Goal: Task Accomplishment & Management: Complete application form

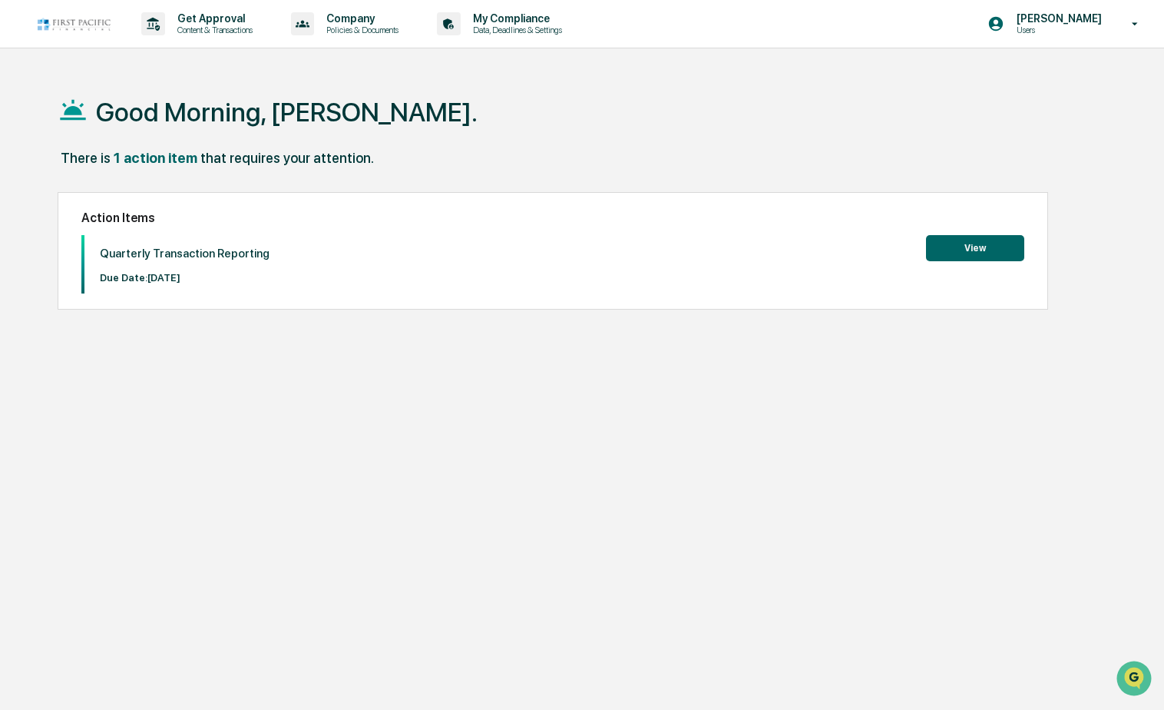
click at [984, 251] on button "View" at bounding box center [975, 248] width 98 height 26
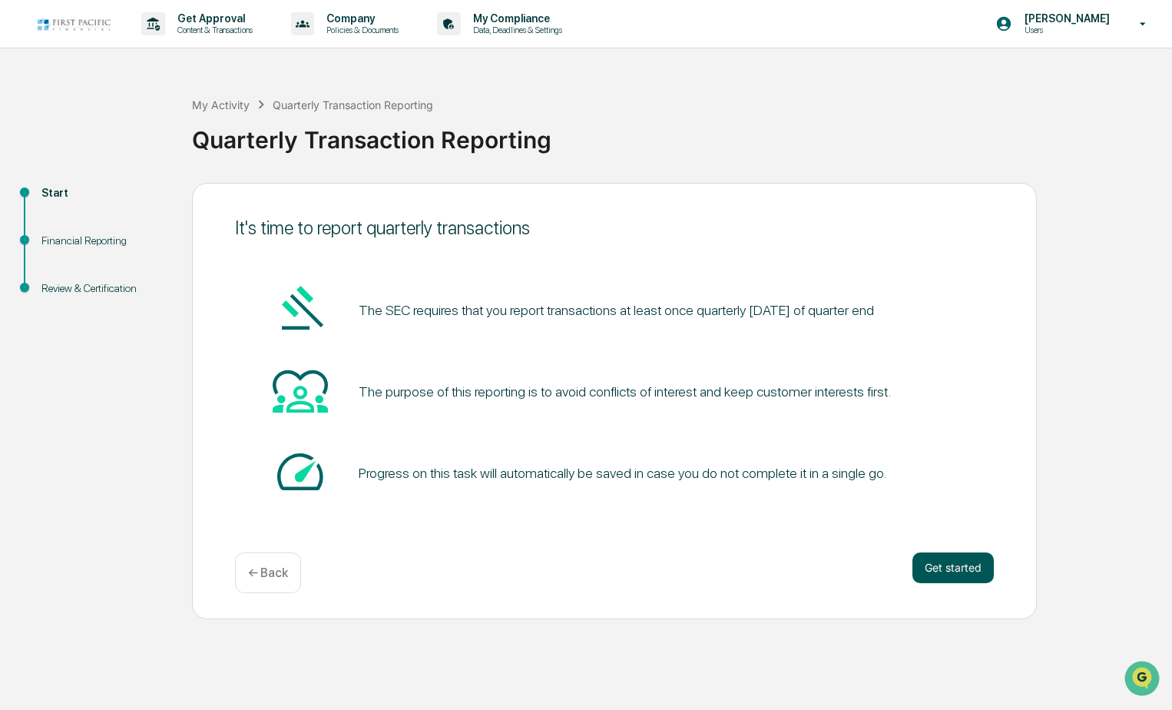
click at [949, 562] on button "Get started" at bounding box center [952, 567] width 81 height 31
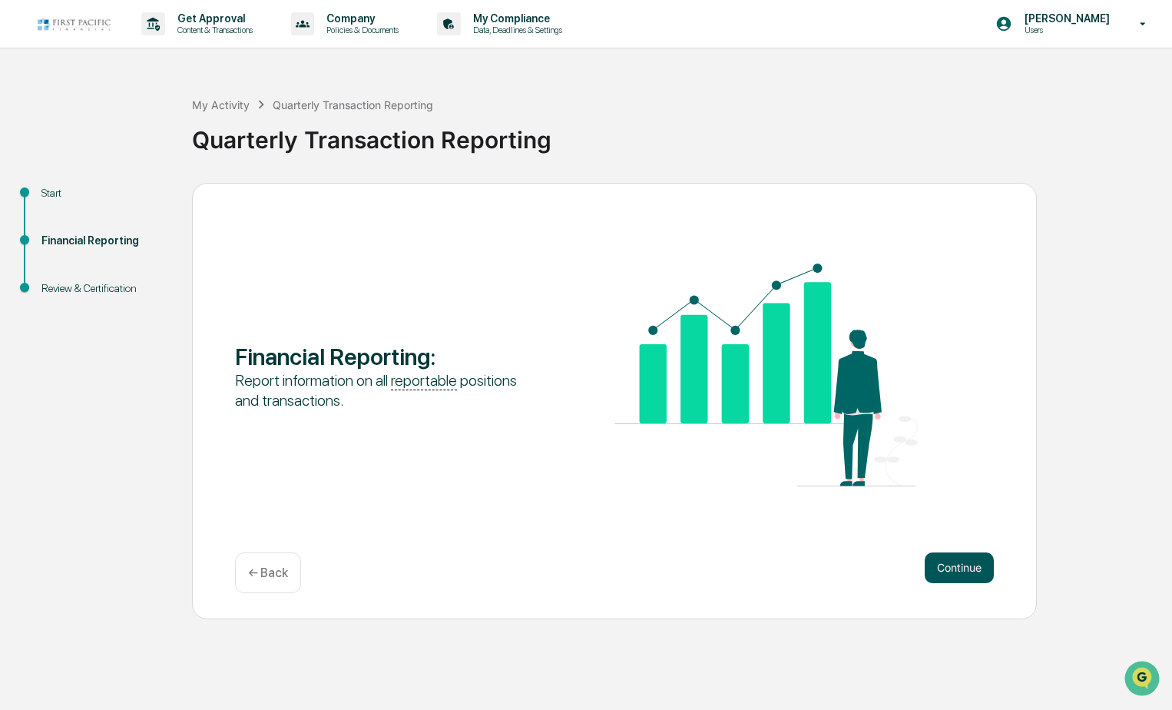
click at [959, 573] on button "Continue" at bounding box center [959, 567] width 69 height 31
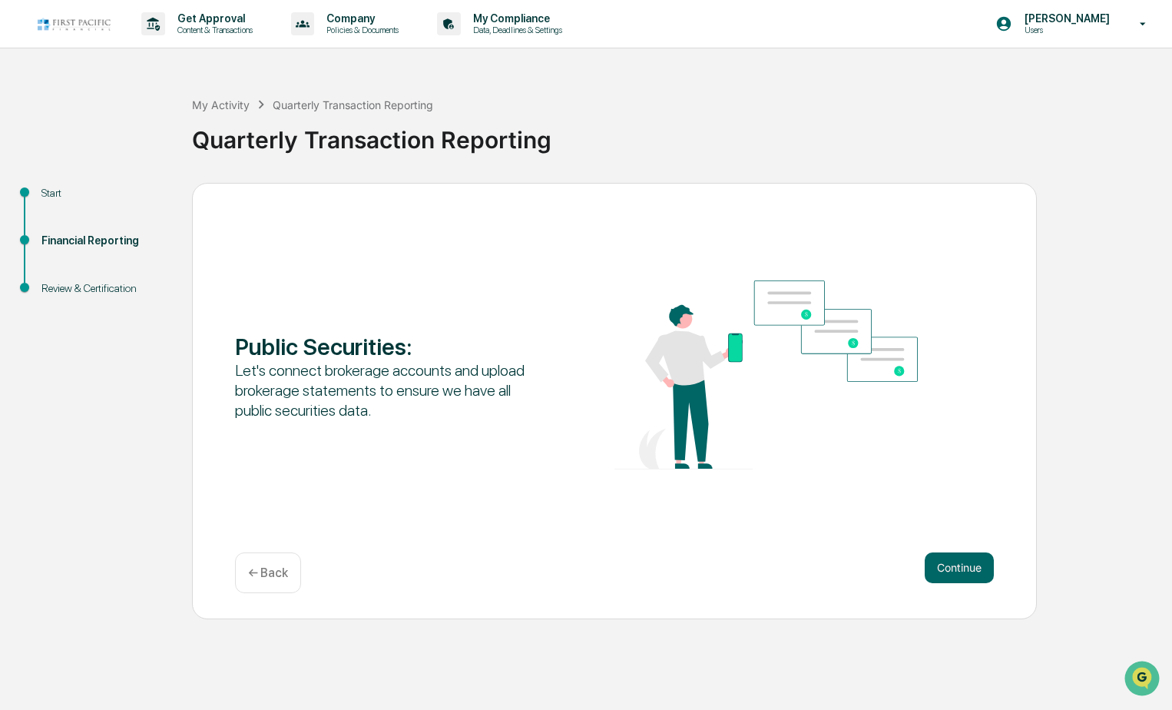
click at [959, 573] on button "Continue" at bounding box center [959, 567] width 69 height 31
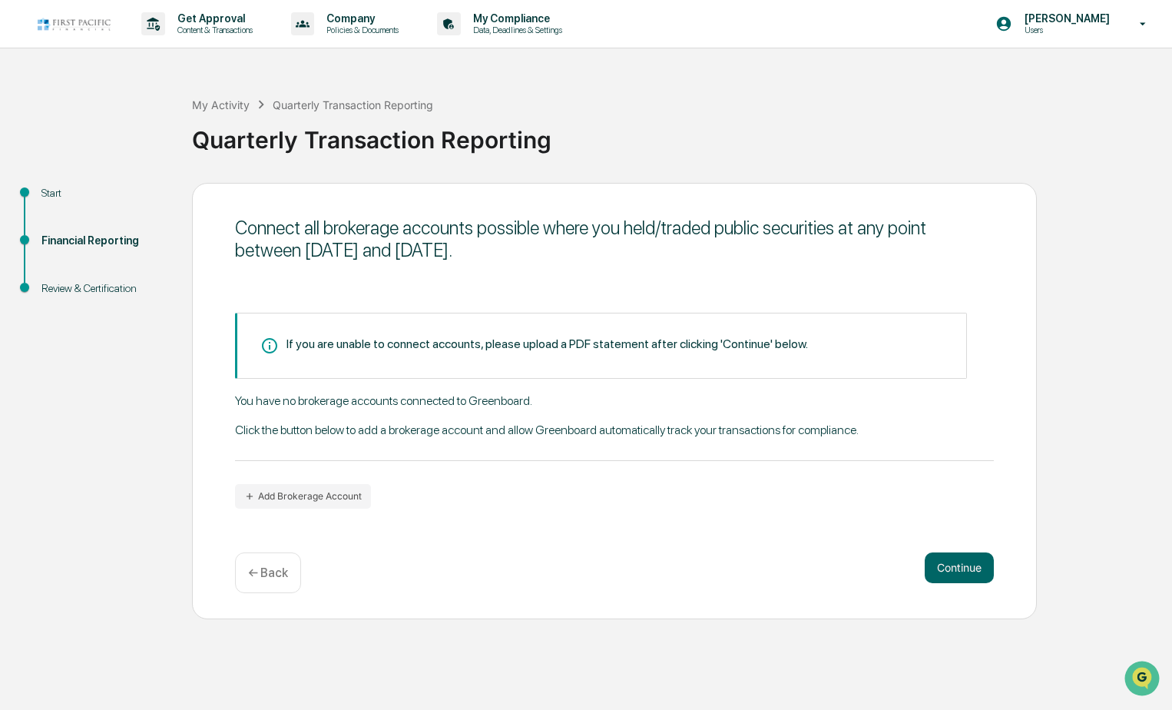
click at [959, 573] on button "Continue" at bounding box center [959, 567] width 69 height 31
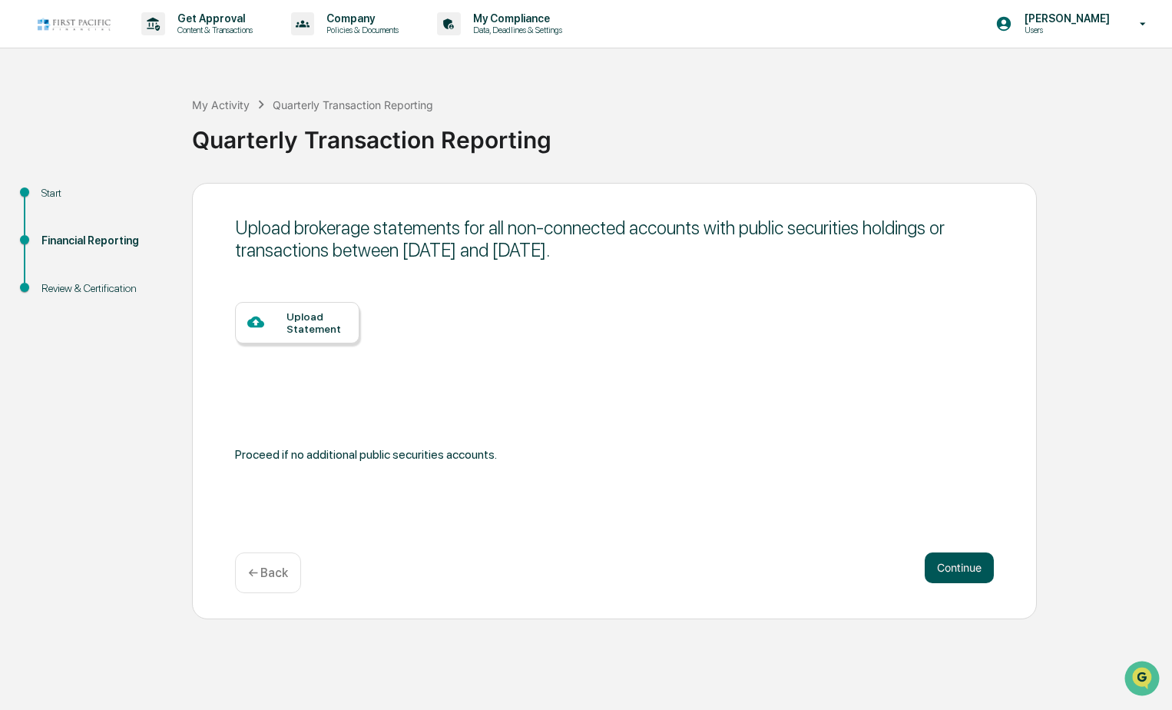
click at [959, 567] on button "Continue" at bounding box center [959, 567] width 69 height 31
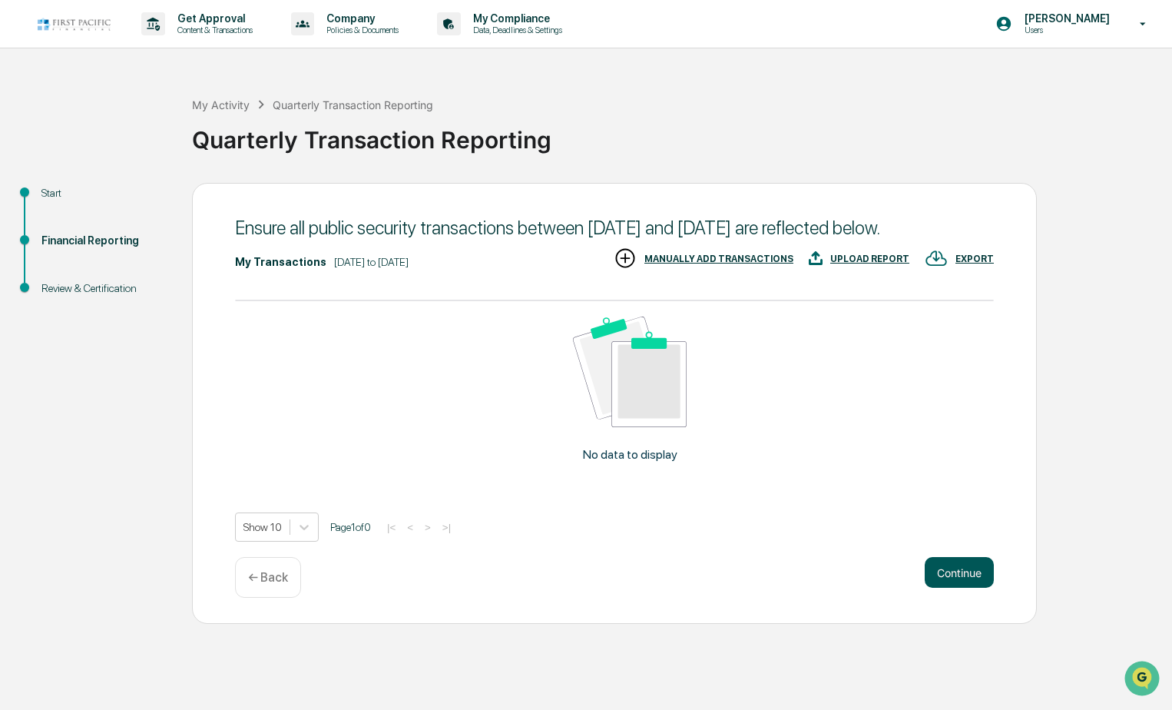
click at [955, 588] on button "Continue" at bounding box center [959, 572] width 69 height 31
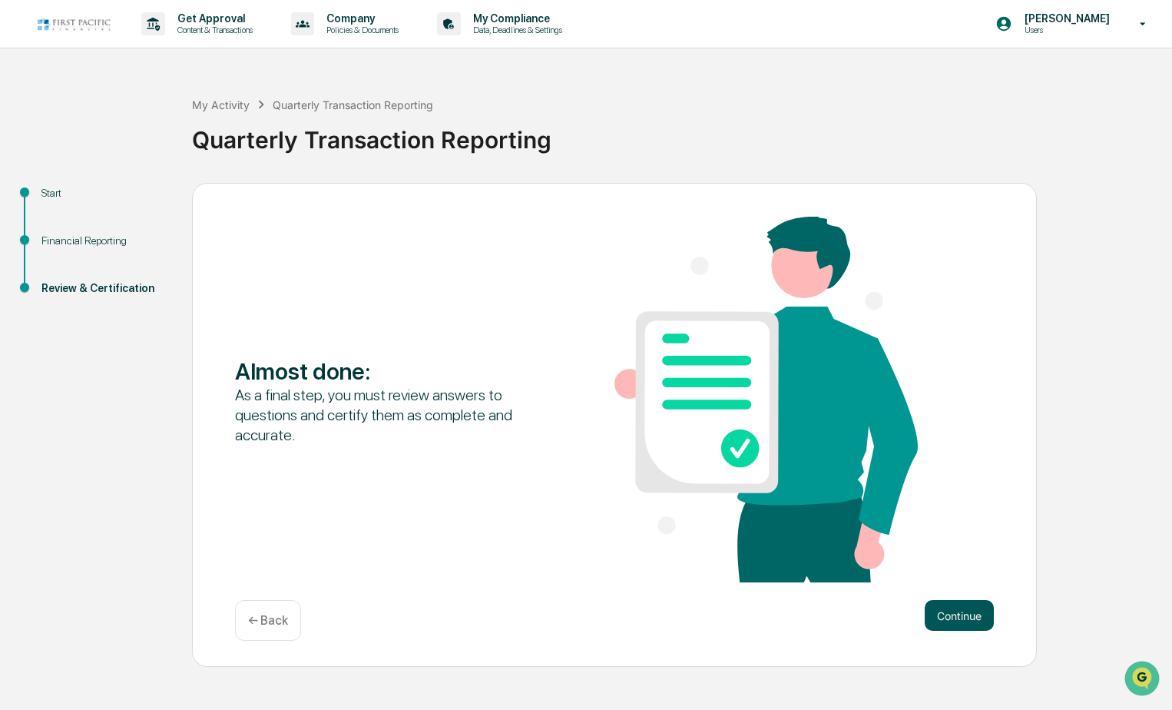
click at [955, 616] on button "Continue" at bounding box center [959, 615] width 69 height 31
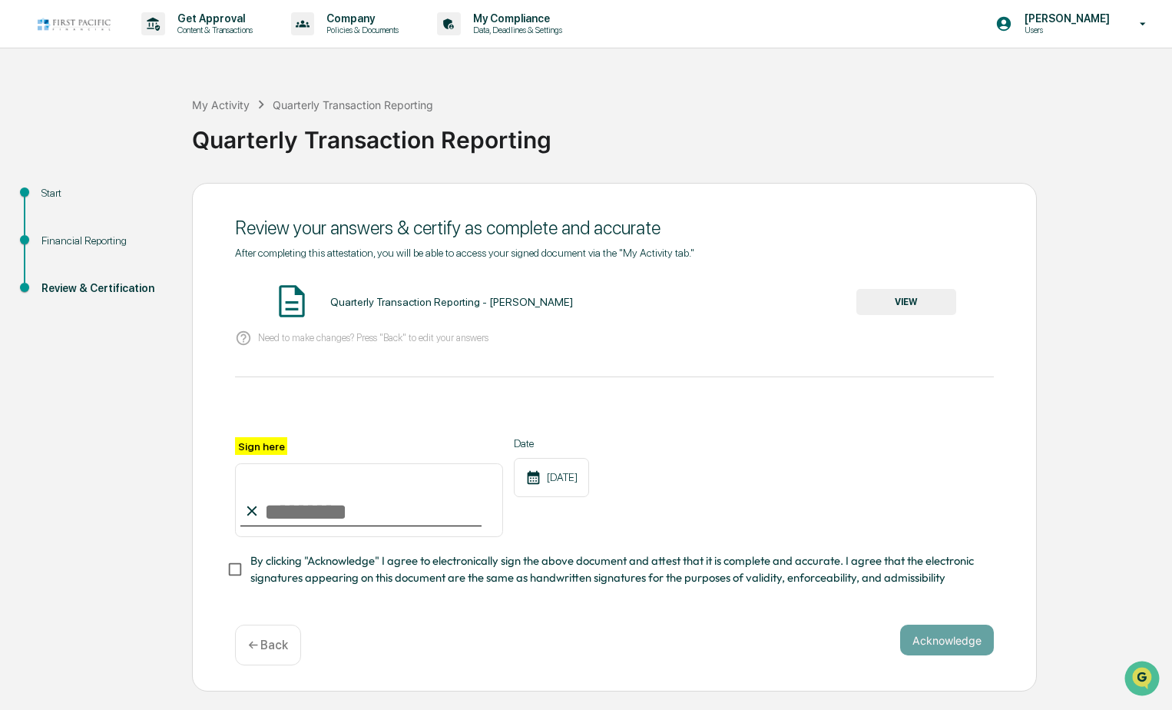
click at [357, 505] on input "Sign here" at bounding box center [369, 500] width 268 height 74
type input "**********"
click at [298, 341] on p "Need to make changes? Press "Back" to edit your answers" at bounding box center [373, 338] width 230 height 12
click at [411, 346] on div "Need to make changes? Press "Back" to edit your answers" at bounding box center [614, 338] width 759 height 31
click at [939, 628] on div "**********" at bounding box center [614, 437] width 845 height 509
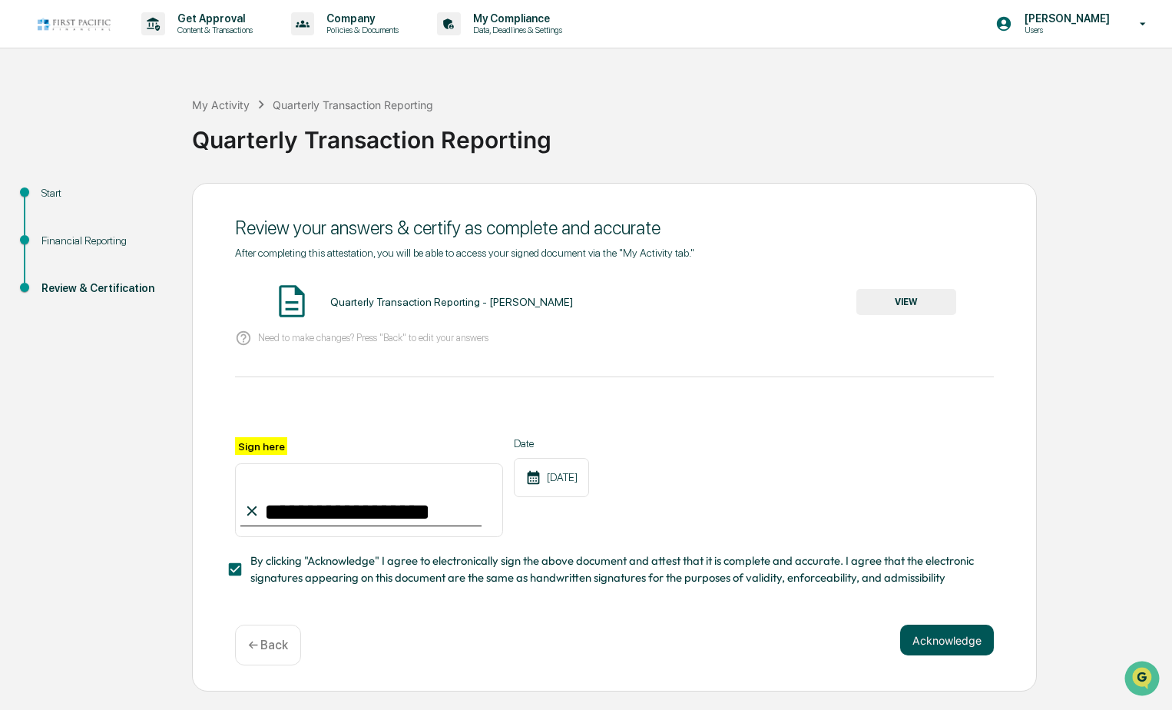
click at [939, 638] on button "Acknowledge" at bounding box center [947, 639] width 94 height 31
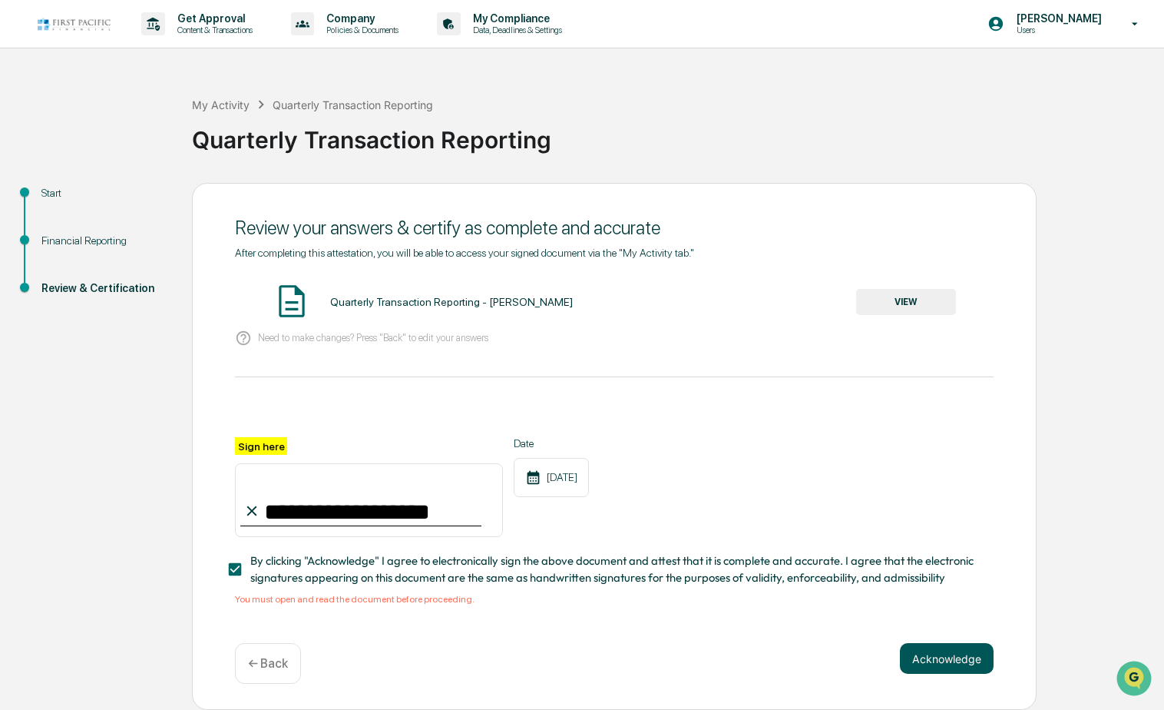
click at [936, 674] on button "Acknowledge" at bounding box center [947, 658] width 94 height 31
click at [937, 665] on button "Acknowledge" at bounding box center [947, 658] width 94 height 31
click at [350, 303] on div "Quarterly Transaction Reporting - [PERSON_NAME]" at bounding box center [451, 302] width 243 height 12
click at [280, 307] on img at bounding box center [292, 301] width 38 height 38
click at [339, 604] on div "You must open and read the document before proceeding." at bounding box center [614, 599] width 759 height 11
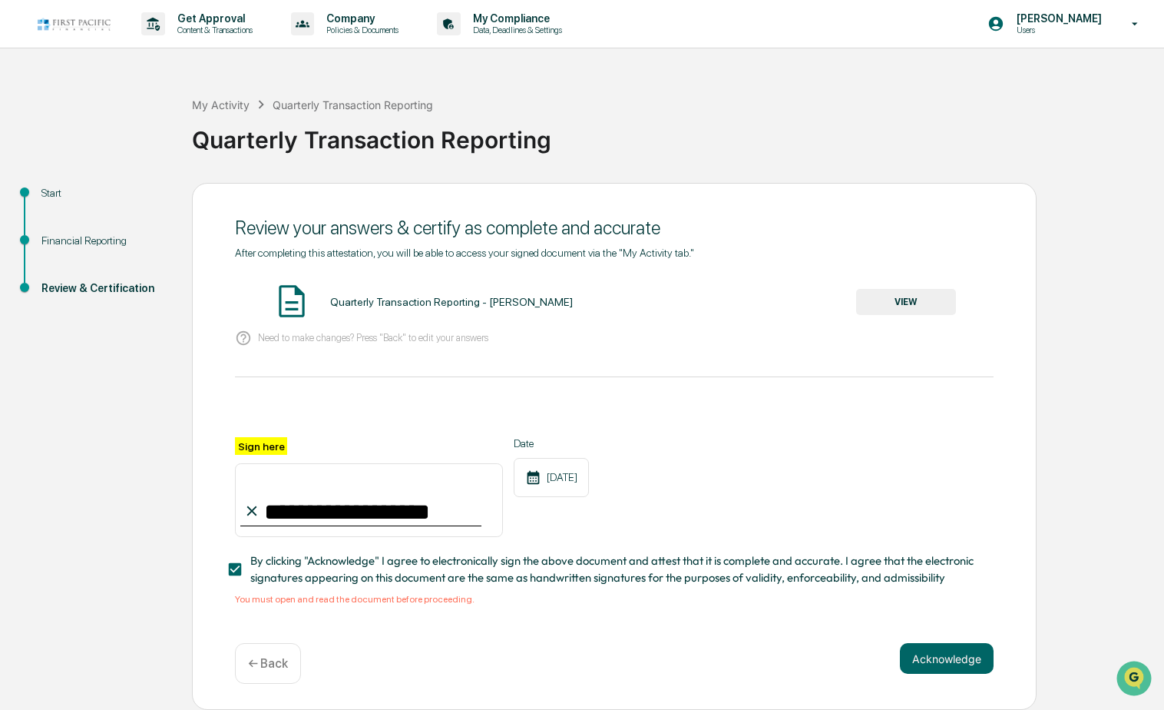
click at [889, 306] on button "VIEW" at bounding box center [906, 302] width 100 height 26
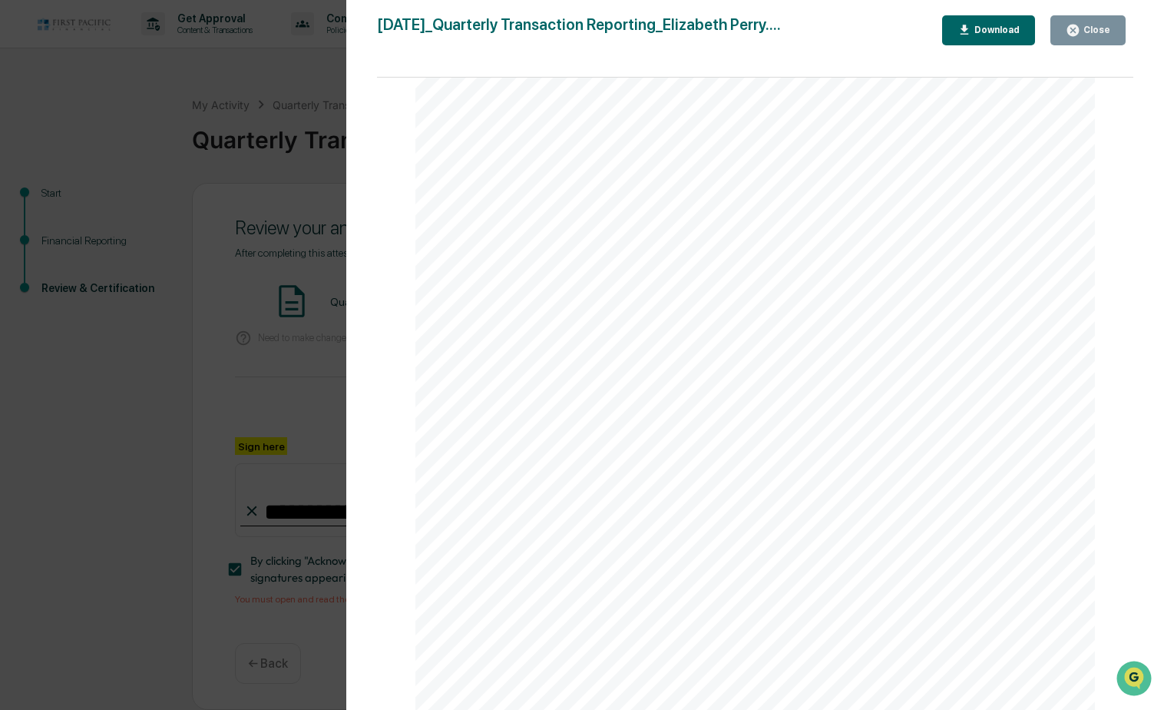
scroll to position [2389, 0]
click at [1076, 34] on icon "button" at bounding box center [1074, 31] width 12 height 12
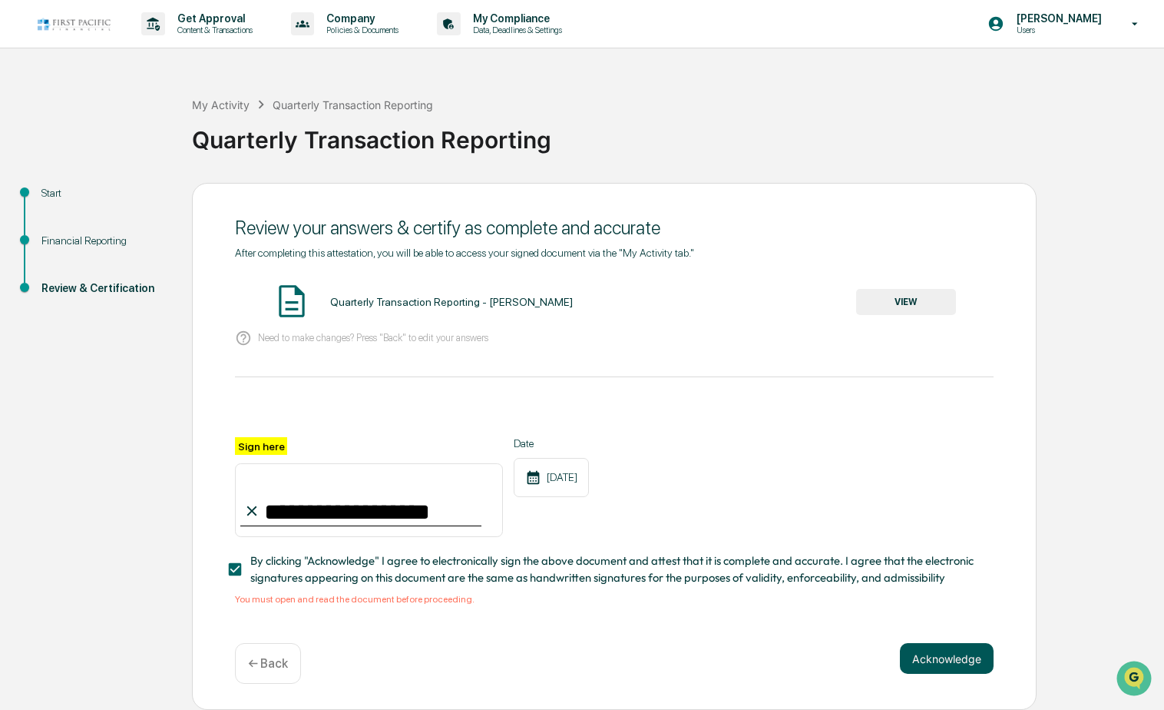
click at [944, 667] on button "Acknowledge" at bounding box center [947, 658] width 94 height 31
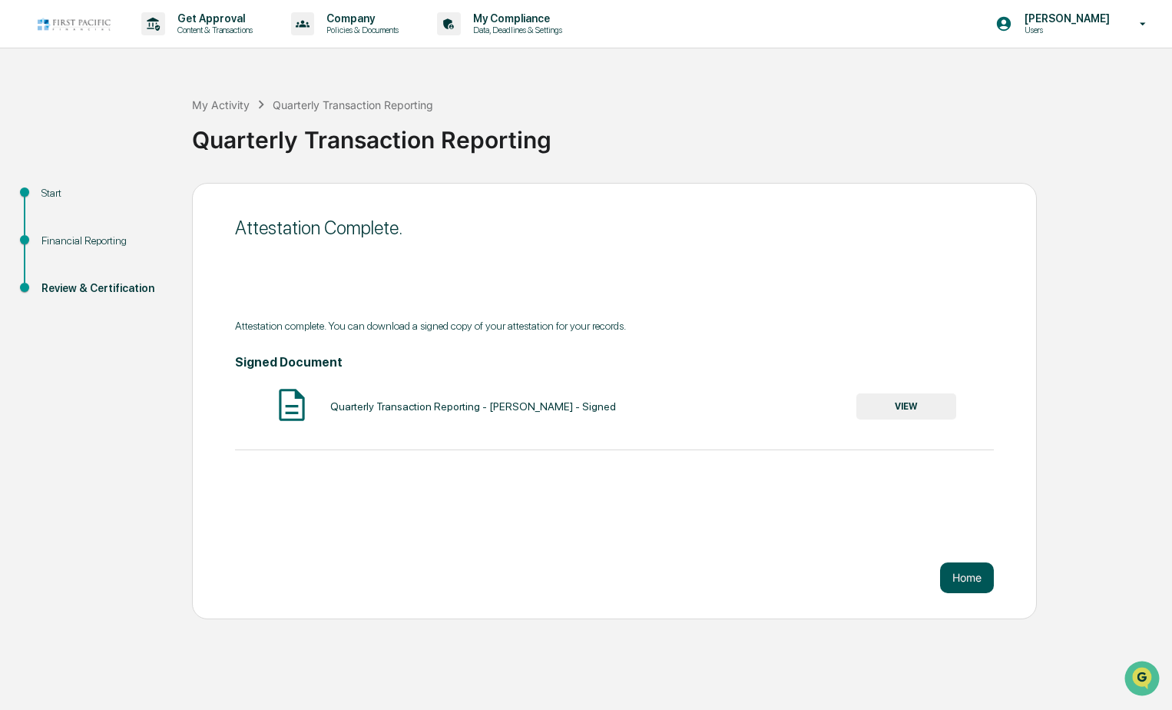
click at [949, 578] on button "Home" at bounding box center [967, 577] width 54 height 31
